Goal: Task Accomplishment & Management: Manage account settings

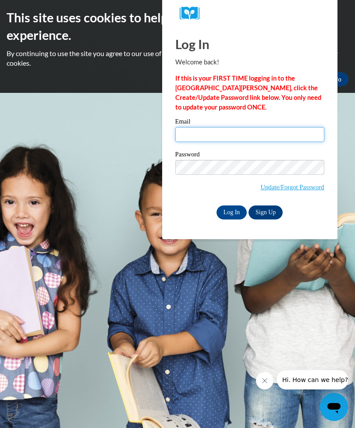
click at [272, 127] on input "Email" at bounding box center [249, 134] width 149 height 15
type input "s"
click at [296, 190] on link "Update/Forgot Password" at bounding box center [291, 186] width 63 height 7
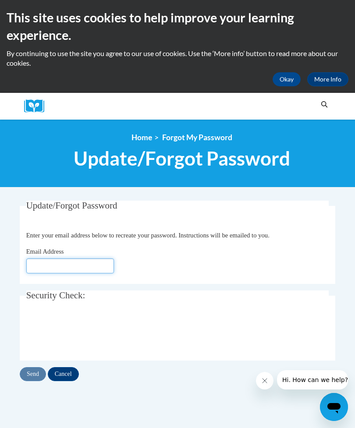
click at [56, 267] on input "Email Address" at bounding box center [70, 265] width 88 height 15
type input "[EMAIL_ADDRESS][DOMAIN_NAME]"
click at [307, 224] on fieldset "Update/Forgot Password Please enter your email address Enter your email address…" at bounding box center [177, 242] width 315 height 83
click at [32, 373] on input "Send" at bounding box center [33, 374] width 26 height 14
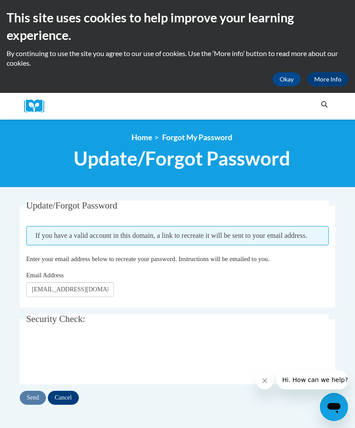
click at [299, 232] on span "If you have a valid account in this domain, a link to recreate it will be sent …" at bounding box center [177, 235] width 303 height 19
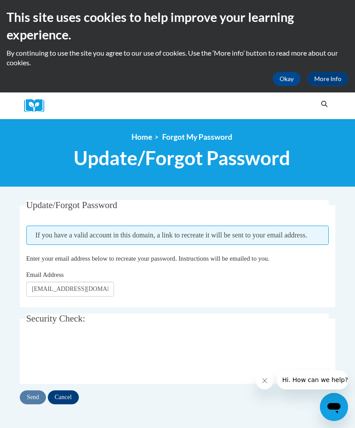
click at [74, 395] on input "Cancel" at bounding box center [63, 397] width 31 height 14
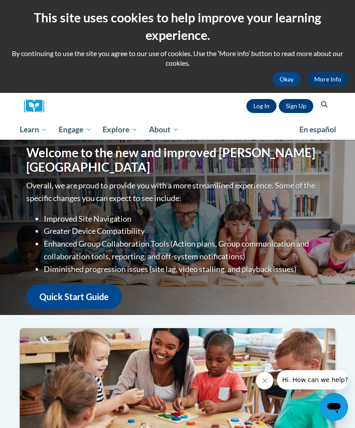
click at [260, 108] on link "Log In" at bounding box center [261, 106] width 30 height 14
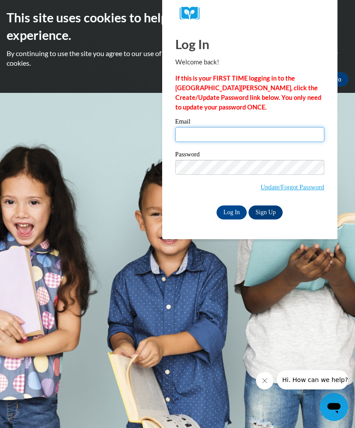
click at [237, 129] on input "Email" at bounding box center [249, 134] width 149 height 15
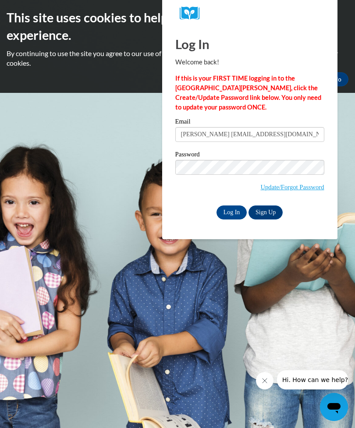
click at [234, 158] on label "Password" at bounding box center [249, 155] width 149 height 9
click at [196, 128] on input "stacey olton82@gmail.com" at bounding box center [249, 134] width 149 height 15
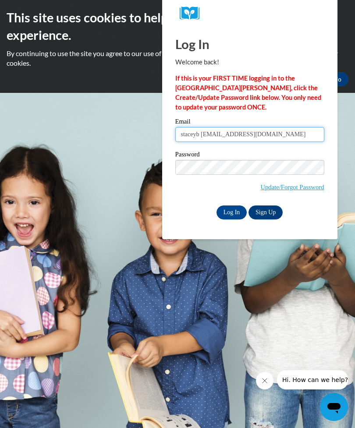
click at [268, 128] on input "staceyb olton82@gmail.com" at bounding box center [249, 134] width 149 height 15
click at [267, 136] on input "stacey olton82@gmail.com" at bounding box center [249, 134] width 149 height 15
type input "staceybolton82@gmail.com"
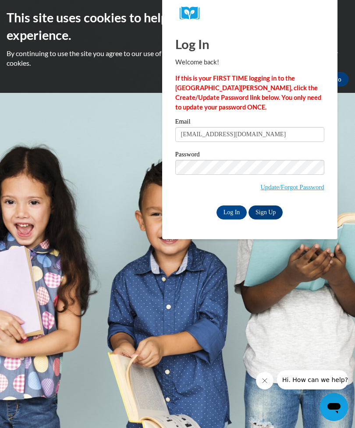
click at [229, 209] on input "Log In" at bounding box center [231, 212] width 31 height 14
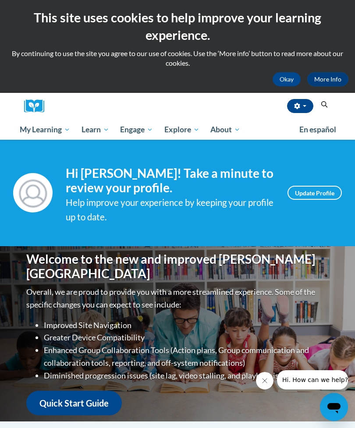
click at [326, 193] on link "Update Profile" at bounding box center [314, 193] width 54 height 14
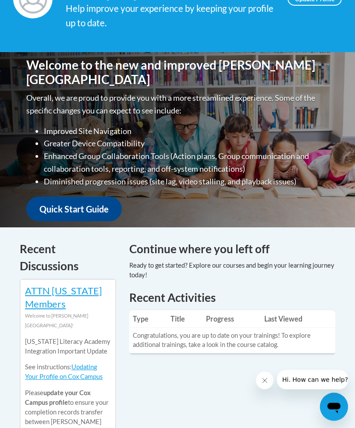
scroll to position [194, 0]
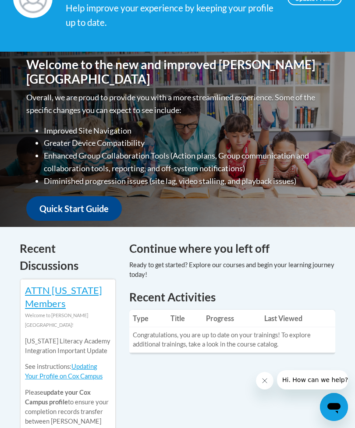
click at [92, 203] on link "Quick Start Guide" at bounding box center [73, 208] width 95 height 25
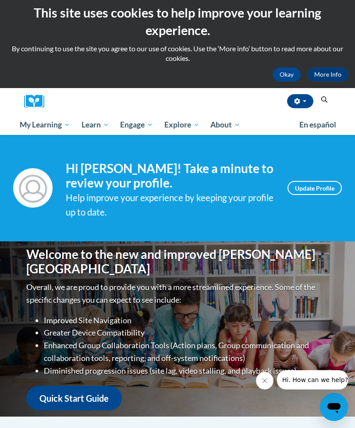
scroll to position [0, 0]
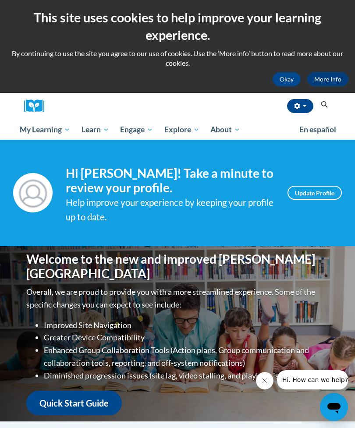
click at [0, 0] on span "Early Care and Learning" at bounding box center [0, 0] width 0 height 0
click at [0, 0] on span "PK-5 Structured Literacy Program" at bounding box center [0, 0] width 0 height 0
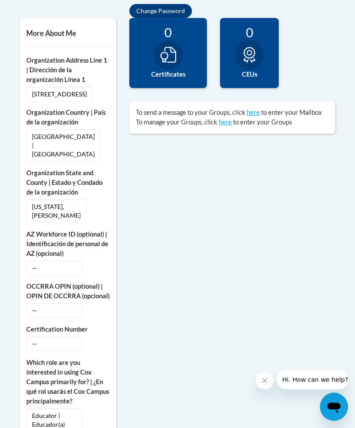
scroll to position [349, 0]
click at [37, 336] on span "—" at bounding box center [54, 343] width 56 height 15
click at [36, 336] on span "—" at bounding box center [54, 343] width 56 height 15
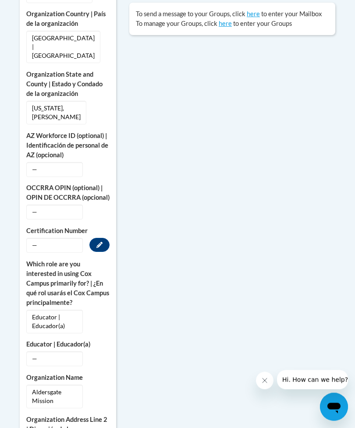
scroll to position [448, 0]
click at [75, 238] on span "—" at bounding box center [54, 245] width 56 height 15
click at [102, 242] on icon "Custom profile fields" at bounding box center [99, 245] width 6 height 6
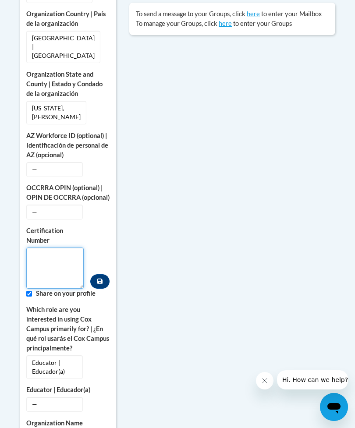
scroll to position [447, 0]
type textarea "4 103"
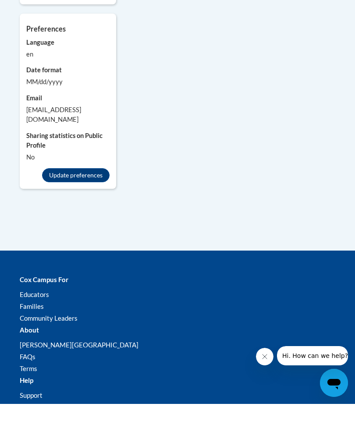
scroll to position [1071, 0]
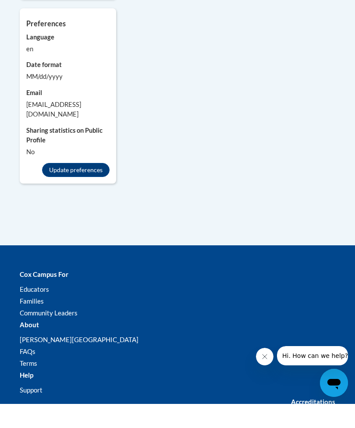
type textarea "4103"
click at [88, 187] on button "Update preferences" at bounding box center [75, 194] width 67 height 14
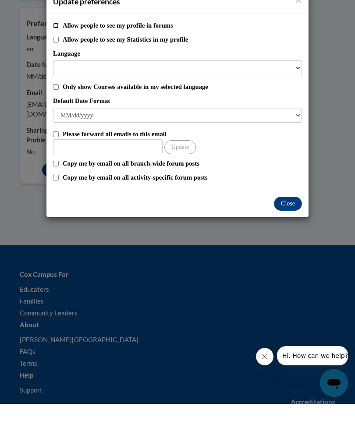
scroll to position [1096, 0]
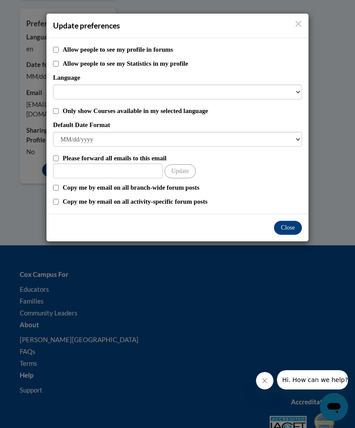
click at [297, 222] on button "Close" at bounding box center [288, 228] width 28 height 14
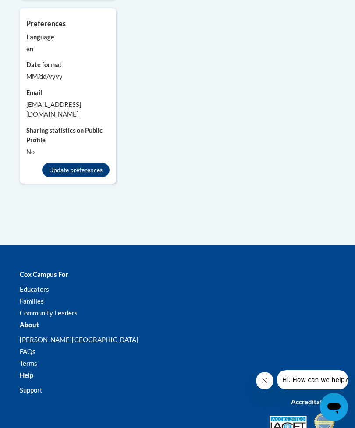
click at [70, 163] on button "Update preferences" at bounding box center [75, 170] width 67 height 14
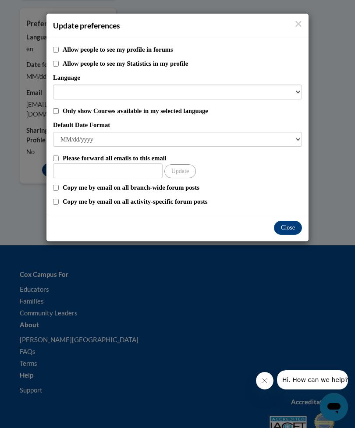
click at [56, 110] on input "Only show Courses available in my selected language" at bounding box center [56, 111] width 6 height 6
checkbox input "true"
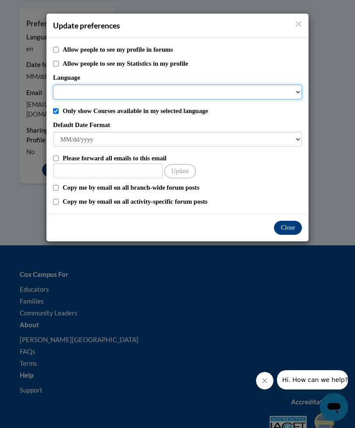
click at [298, 91] on select "Language" at bounding box center [177, 92] width 249 height 15
click at [298, 95] on select "Language" at bounding box center [177, 92] width 249 height 15
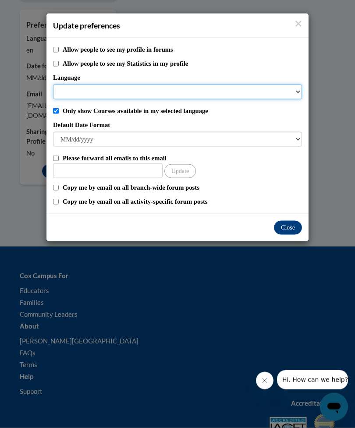
click at [70, 92] on select "Language" at bounding box center [177, 92] width 249 height 15
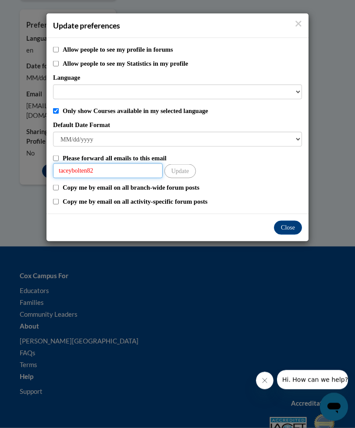
scroll to position [1095, 0]
type input "t"
type input "staceybolton82@gmail.com"
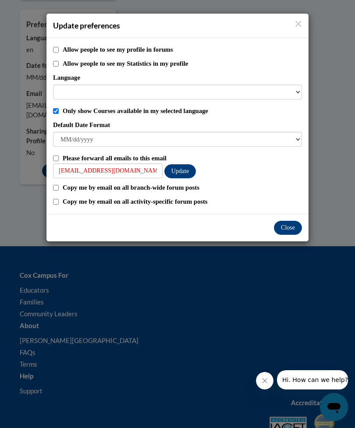
click at [185, 169] on button "Update" at bounding box center [180, 171] width 32 height 14
click at [287, 226] on button "Close" at bounding box center [288, 228] width 28 height 14
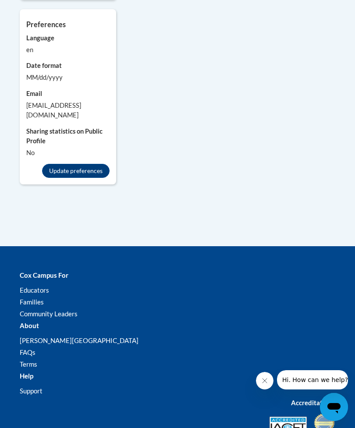
click at [91, 164] on button "Update preferences" at bounding box center [75, 171] width 67 height 14
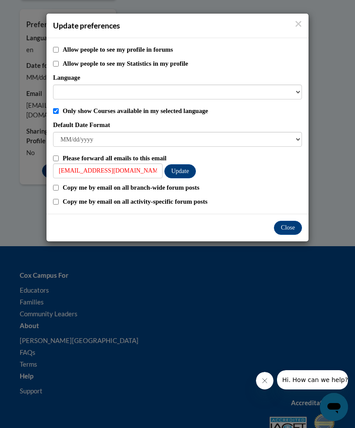
click at [300, 21] on icon "Close" at bounding box center [299, 24] width 6 height 6
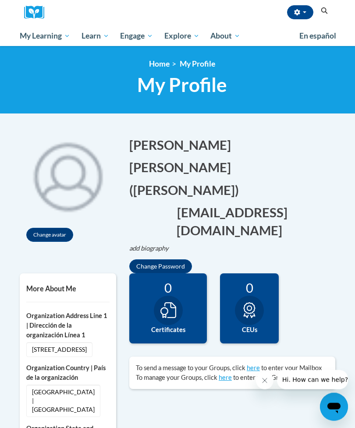
scroll to position [95, 0]
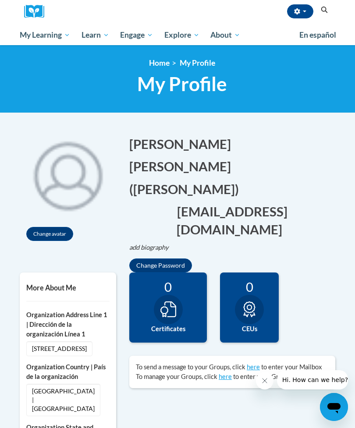
click at [0, 0] on link "My Course Progress" at bounding box center [0, 0] width 0 height 0
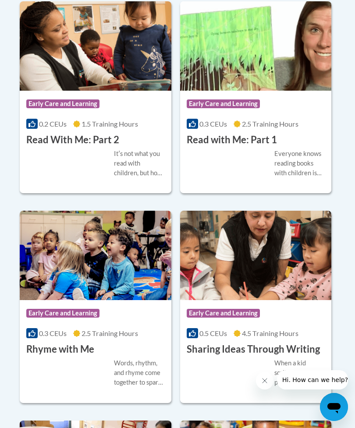
scroll to position [1548, 0]
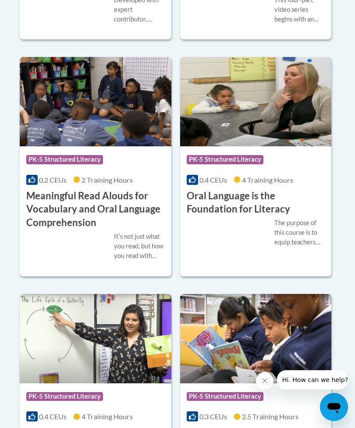
scroll to position [802, 0]
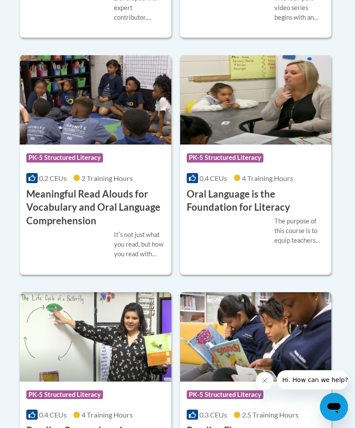
click at [27, 292] on img at bounding box center [96, 336] width 152 height 89
